Goal: Task Accomplishment & Management: Manage account settings

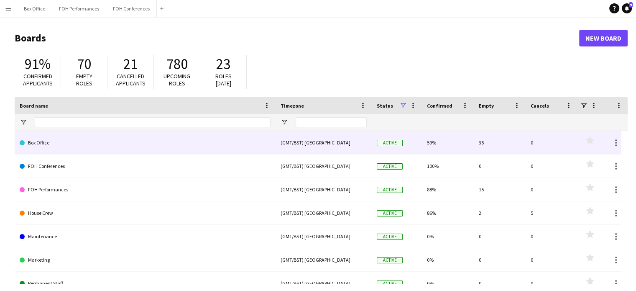
click at [40, 147] on link "Box Office" at bounding box center [145, 142] width 251 height 23
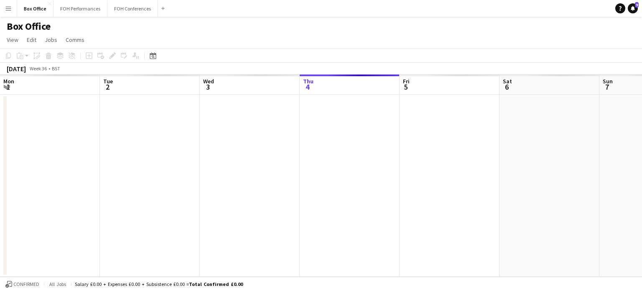
scroll to position [0, 200]
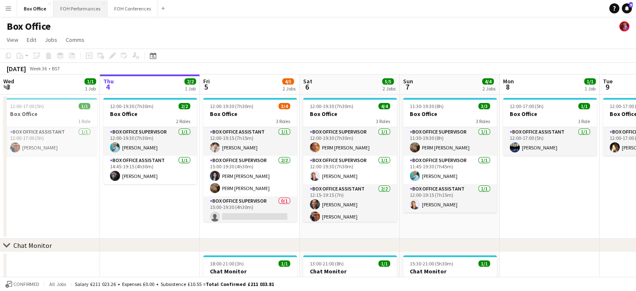
click at [79, 8] on button "FOH Performances Close" at bounding box center [81, 8] width 54 height 16
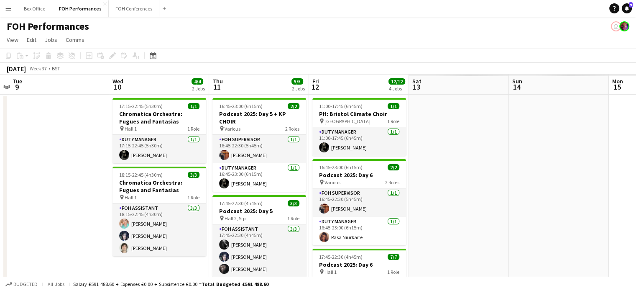
scroll to position [0, 258]
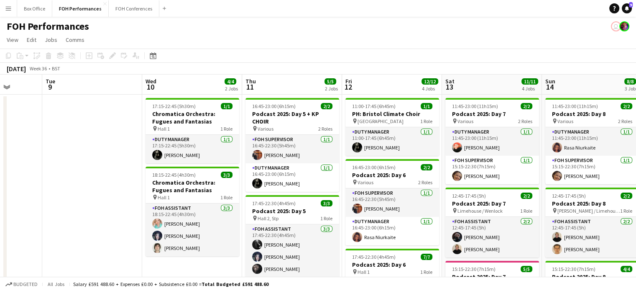
drag, startPoint x: 557, startPoint y: 94, endPoint x: 0, endPoint y: 99, distance: 557.5
click at [0, 99] on app-calendar-viewport "Sat 6 11/11 4 Jobs Sun 7 10/14 4 Jobs Mon 8 Tue 9 Wed 10 4/4 2 Jobs Thu 11 5/5 …" at bounding box center [318, 283] width 636 height 418
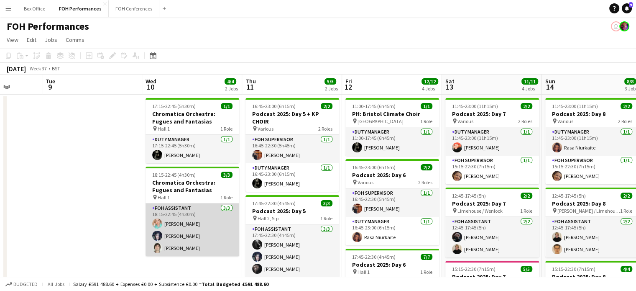
click at [176, 247] on app-card-role "FOH Assistant [DATE] 18:15-22:45 (4h30m) [PERSON_NAME] [PERSON_NAME] [PERSON_NA…" at bounding box center [193, 229] width 94 height 53
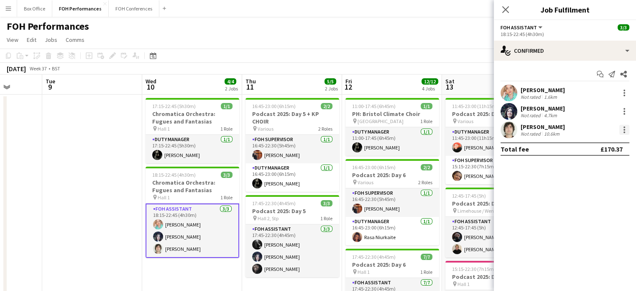
click at [621, 129] on div at bounding box center [624, 130] width 10 height 10
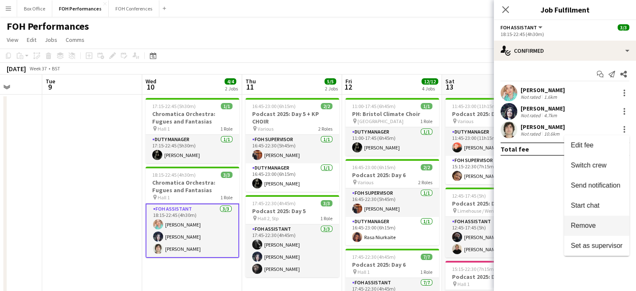
click at [589, 226] on span "Remove" at bounding box center [583, 225] width 25 height 7
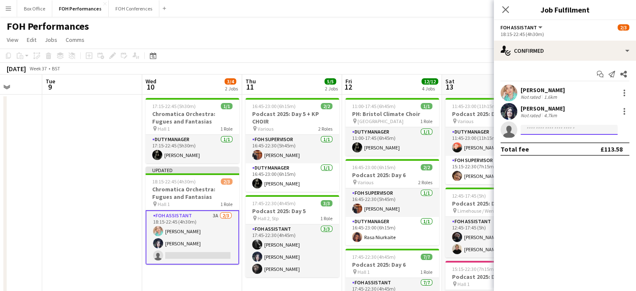
click at [536, 132] on input at bounding box center [569, 130] width 97 height 10
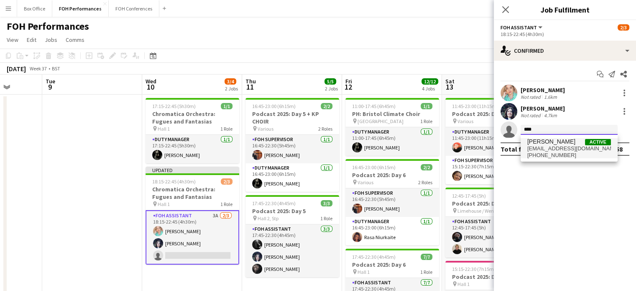
type input "****"
click at [536, 141] on span "[PERSON_NAME]" at bounding box center [551, 141] width 48 height 7
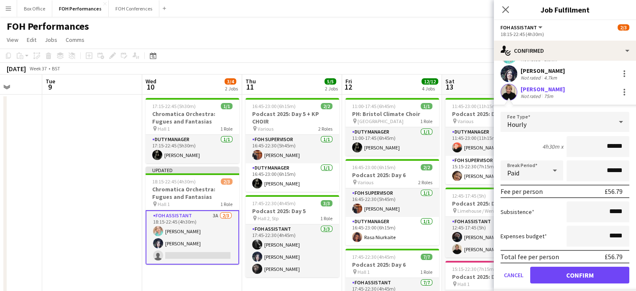
scroll to position [60, 0]
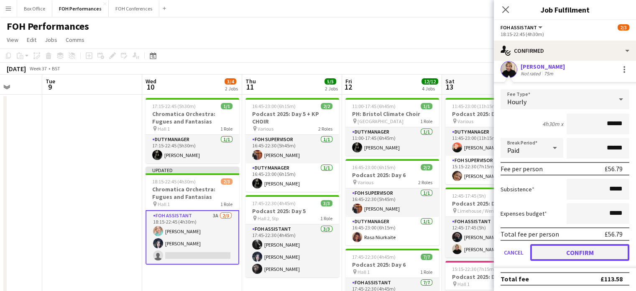
click at [585, 246] on button "Confirm" at bounding box center [579, 252] width 99 height 17
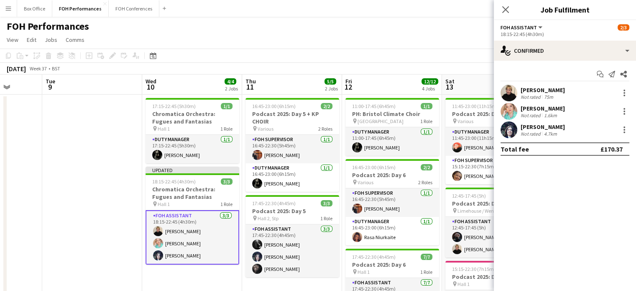
scroll to position [0, 0]
click at [353, 16] on app-navbar "Menu Boards Boards Boards All jobs Status Workforce Workforce My Workforce Recr…" at bounding box center [318, 8] width 636 height 17
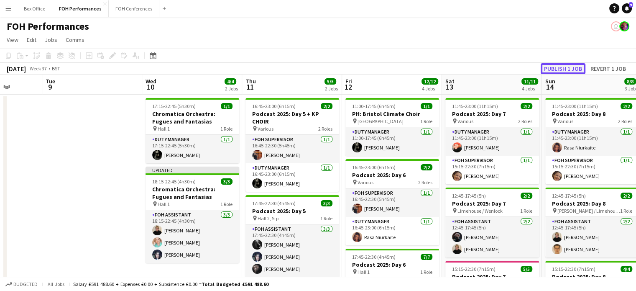
click at [573, 69] on button "Publish 1 job" at bounding box center [563, 68] width 45 height 11
